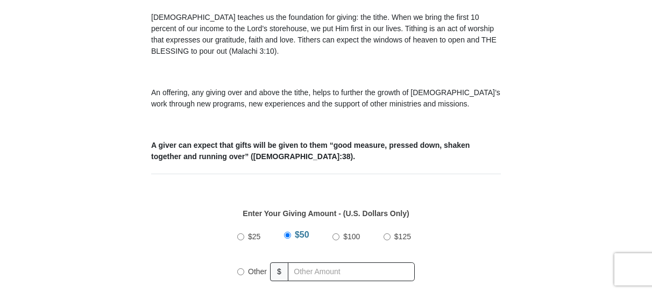
scroll to position [376, 0]
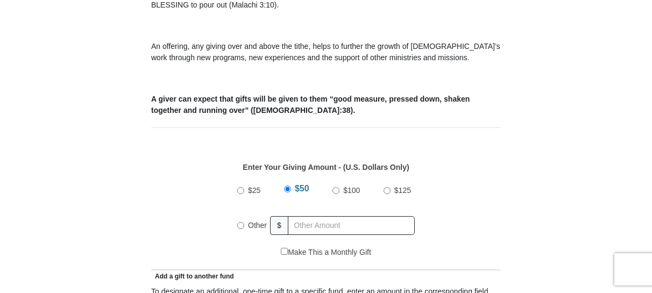
click at [239, 222] on input "Other" at bounding box center [240, 225] width 7 height 7
radio input "true"
click at [299, 216] on input "text" at bounding box center [352, 225] width 123 height 19
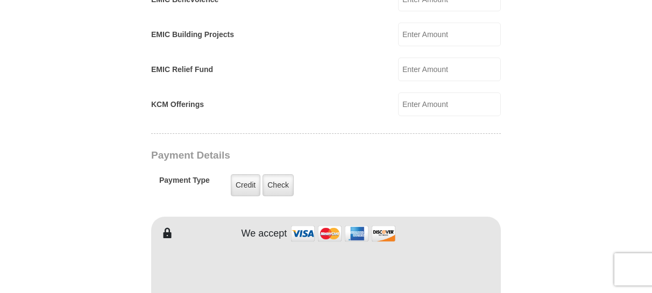
scroll to position [753, 0]
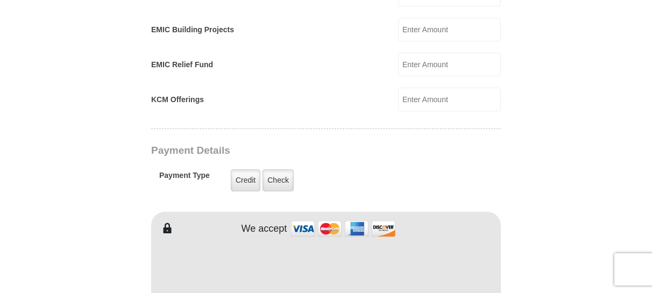
type input "62.00"
click at [299, 217] on img at bounding box center [343, 228] width 108 height 23
click at [246, 169] on label "Credit" at bounding box center [246, 180] width 30 height 22
click at [0, 0] on input "Credit" at bounding box center [0, 0] width 0 height 0
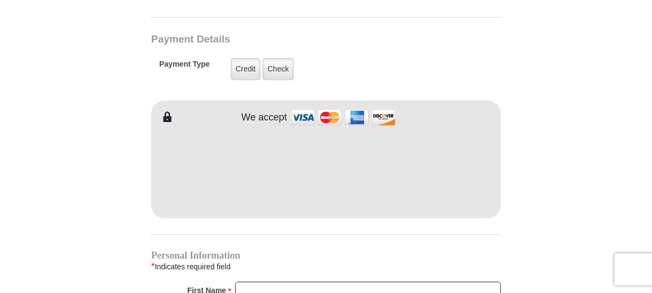
scroll to position [860, 0]
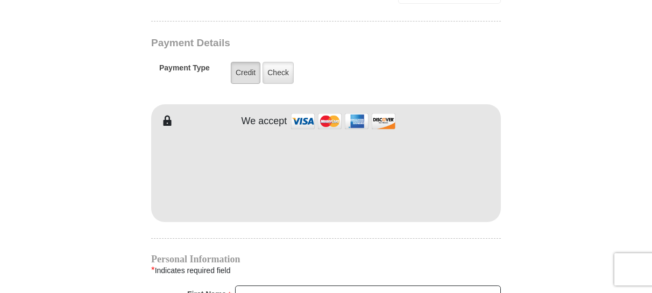
click at [254, 62] on label "Credit" at bounding box center [246, 73] width 30 height 22
click at [0, 0] on input "Credit" at bounding box center [0, 0] width 0 height 0
click at [247, 62] on label "Credit" at bounding box center [246, 73] width 30 height 22
click at [0, 0] on input "Credit" at bounding box center [0, 0] width 0 height 0
click at [297, 112] on img at bounding box center [343, 121] width 108 height 23
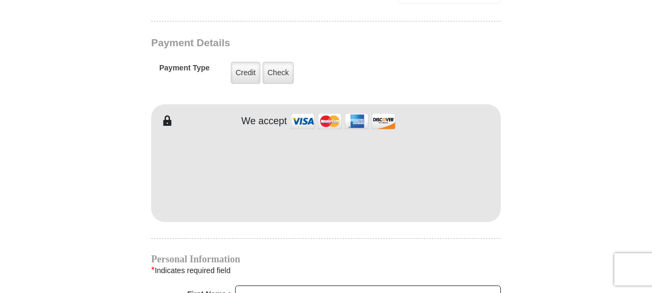
click at [297, 112] on img at bounding box center [343, 121] width 108 height 23
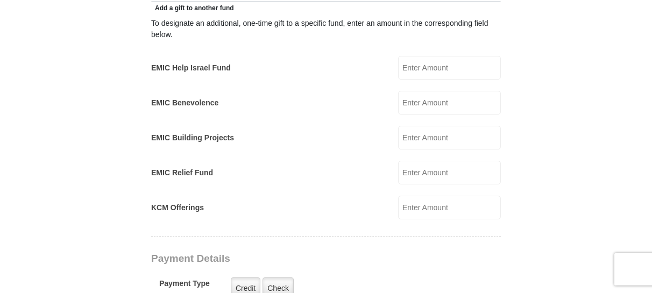
scroll to position [645, 0]
click at [241, 277] on label "Credit" at bounding box center [246, 288] width 30 height 22
click at [0, 0] on input "Credit" at bounding box center [0, 0] width 0 height 0
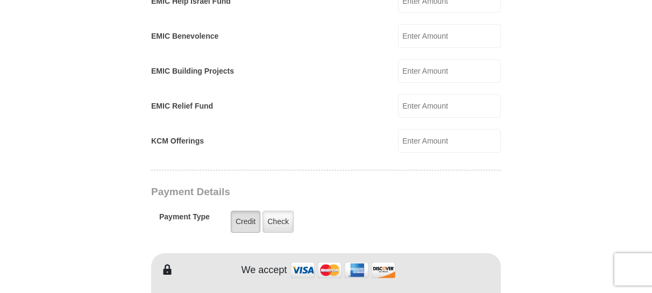
scroll to position [753, 0]
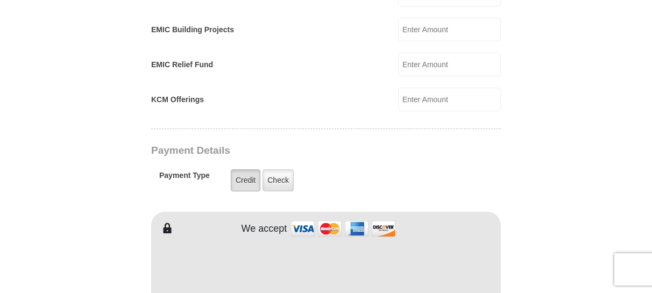
click at [243, 169] on label "Credit" at bounding box center [246, 180] width 30 height 22
click at [0, 0] on input "Credit" at bounding box center [0, 0] width 0 height 0
click at [243, 169] on label "Credit" at bounding box center [246, 180] width 30 height 22
click at [0, 0] on input "Credit" at bounding box center [0, 0] width 0 height 0
click at [243, 169] on label "Credit" at bounding box center [246, 180] width 30 height 22
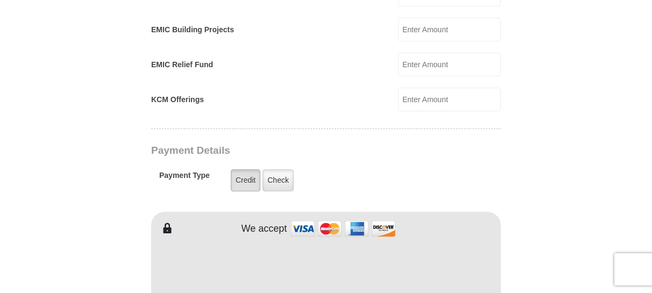
click at [0, 0] on input "Credit" at bounding box center [0, 0] width 0 height 0
click at [243, 169] on label "Credit" at bounding box center [246, 180] width 30 height 22
click at [0, 0] on input "Credit" at bounding box center [0, 0] width 0 height 0
